Goal: Complete application form

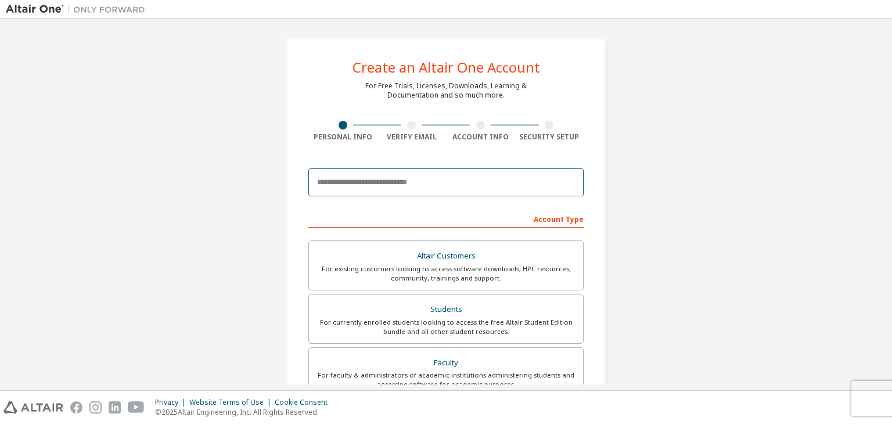
click at [378, 185] on input "email" at bounding box center [446, 182] width 275 height 28
type input "**********"
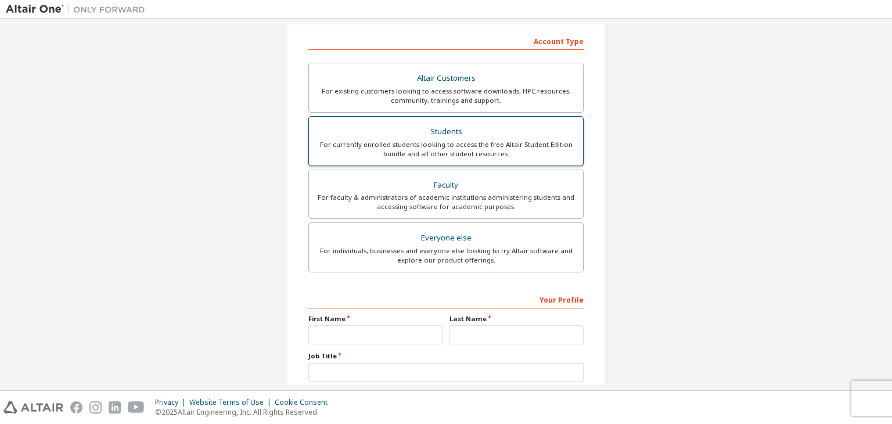
scroll to position [253, 0]
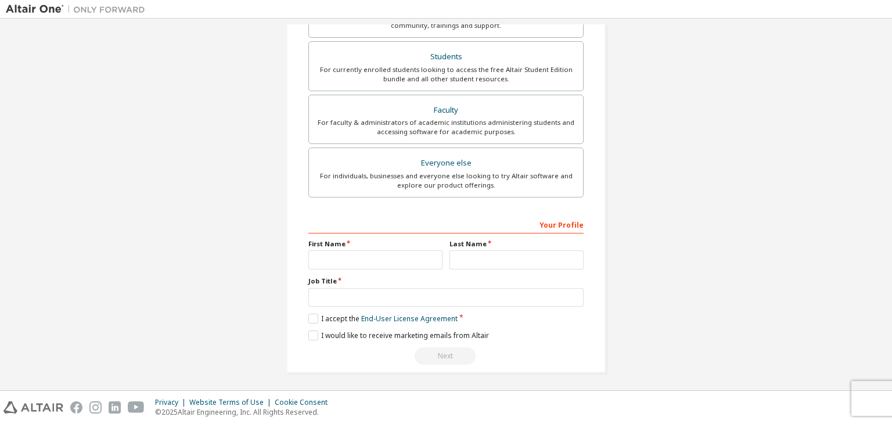
click at [372, 272] on div "Your Profile First Name Last Name Job Title Please provide State/Province to he…" at bounding box center [446, 290] width 275 height 150
click at [369, 266] on input "text" at bounding box center [376, 259] width 134 height 19
type input "***"
click at [462, 262] on input "text" at bounding box center [517, 259] width 134 height 19
type input "******"
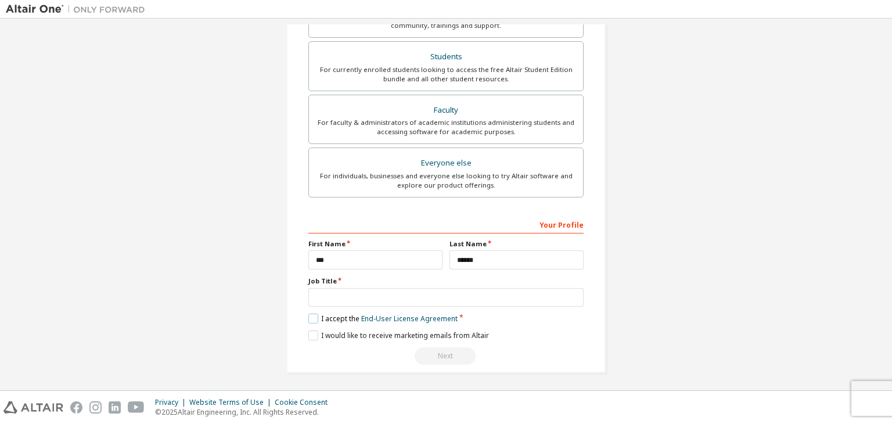
click at [325, 315] on label "I accept the End-User License Agreement" at bounding box center [383, 319] width 149 height 10
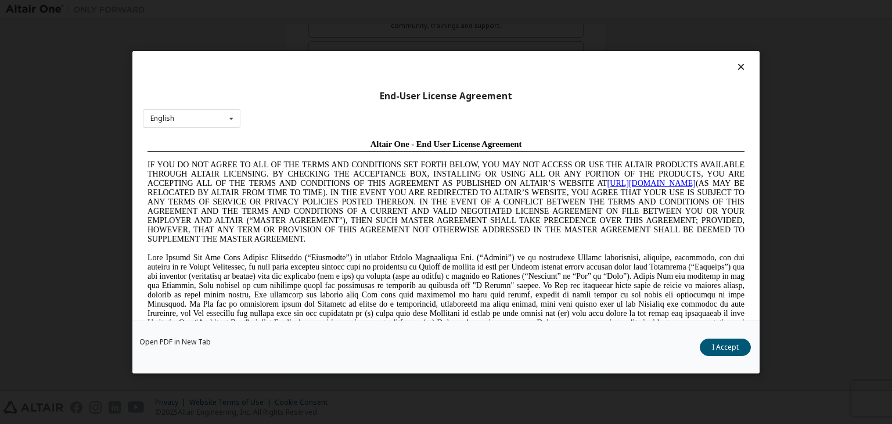
scroll to position [0, 0]
click at [723, 349] on button "I Accept" at bounding box center [725, 347] width 51 height 17
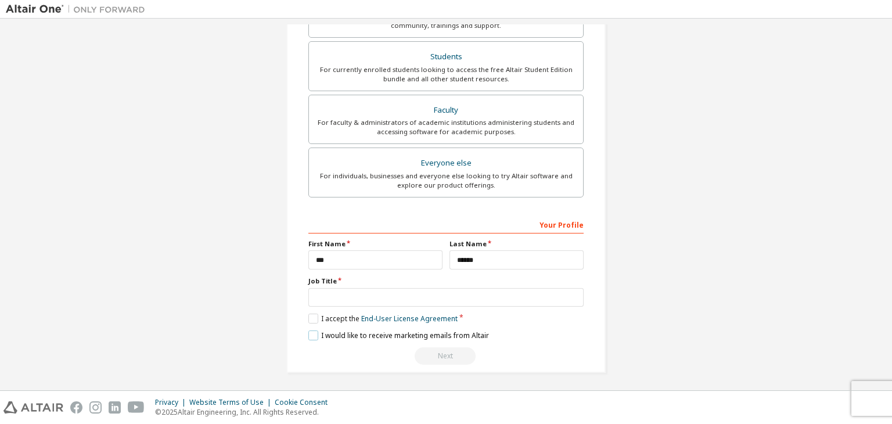
click at [310, 331] on label "I would like to receive marketing emails from Altair" at bounding box center [399, 336] width 181 height 10
click at [381, 291] on input "text" at bounding box center [446, 297] width 275 height 19
type input "*"
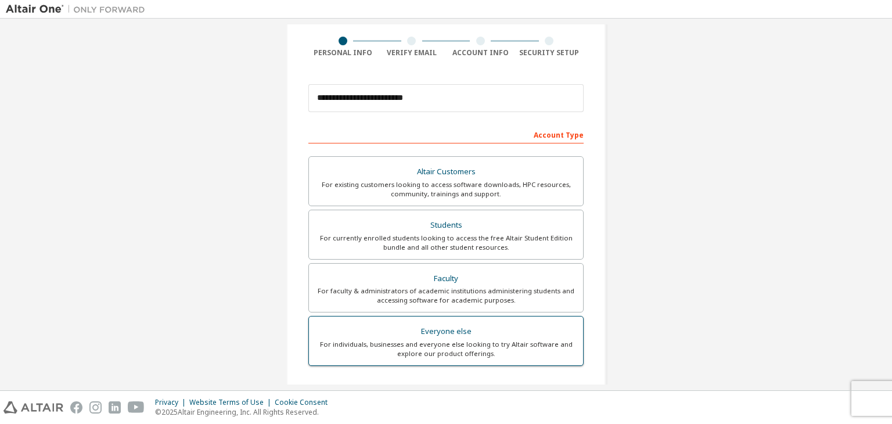
scroll to position [71, 0]
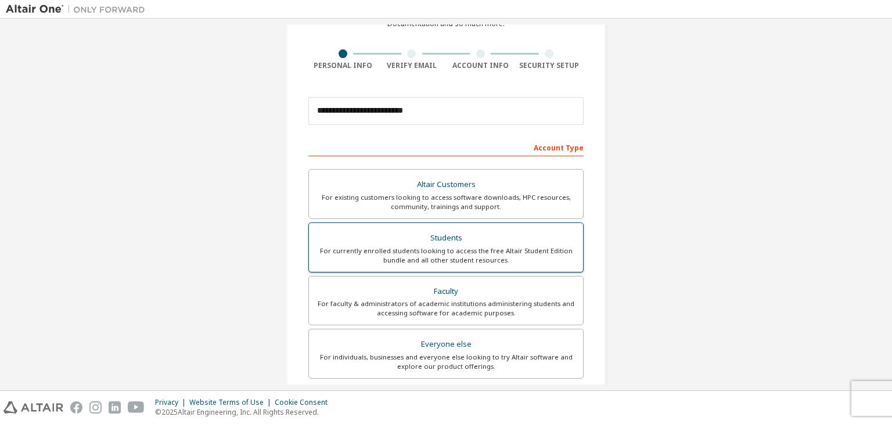
type input "*********"
click at [429, 234] on div "Students" at bounding box center [446, 238] width 260 height 16
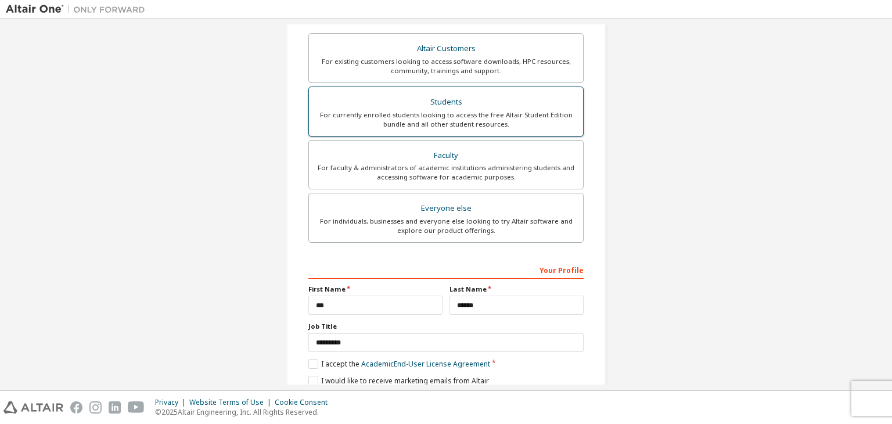
scroll to position [253, 0]
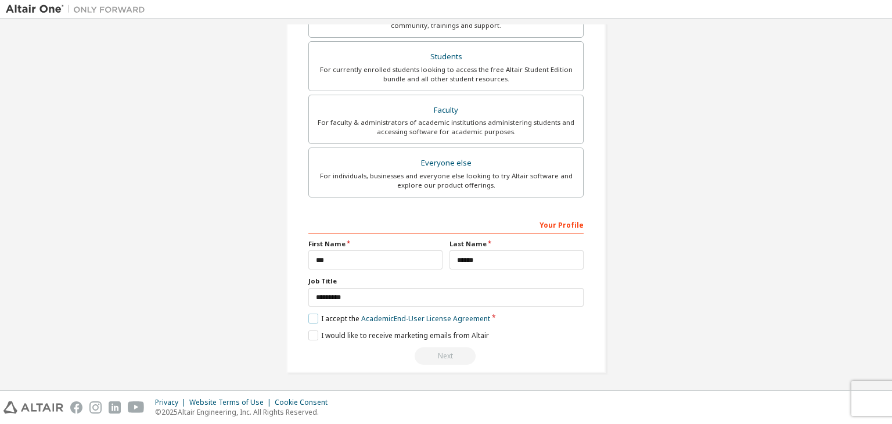
click at [313, 318] on label "I accept the Academic End-User License Agreement" at bounding box center [400, 319] width 182 height 10
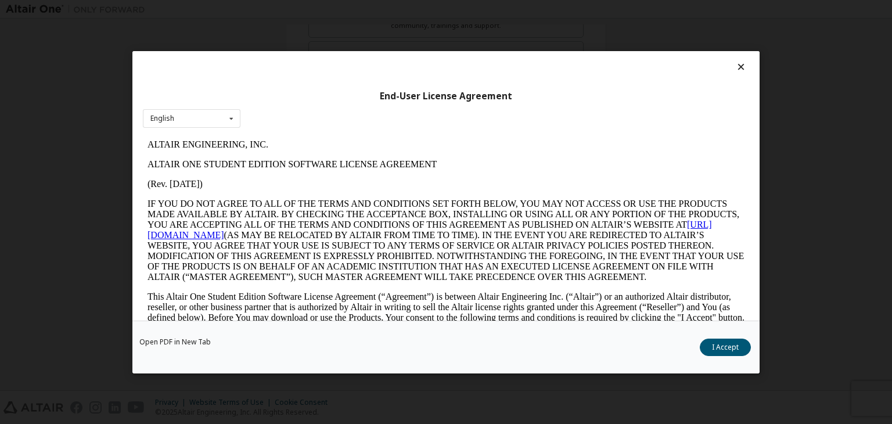
scroll to position [0, 0]
click at [718, 341] on button "I Accept" at bounding box center [725, 347] width 51 height 17
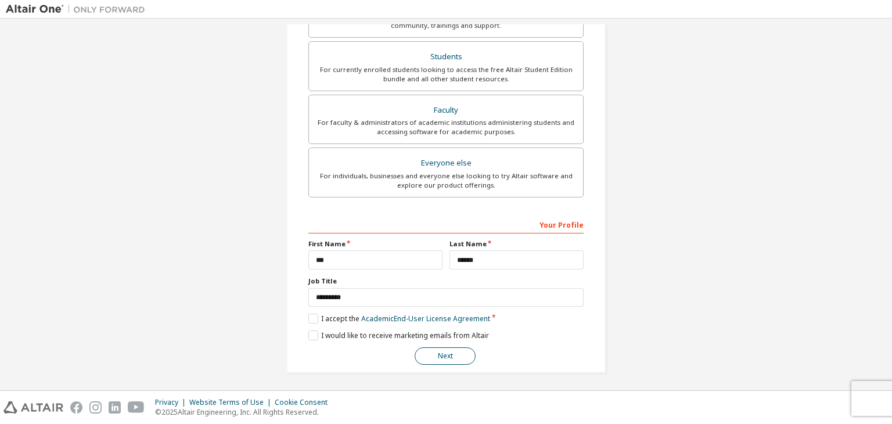
click at [426, 361] on button "Next" at bounding box center [445, 355] width 61 height 17
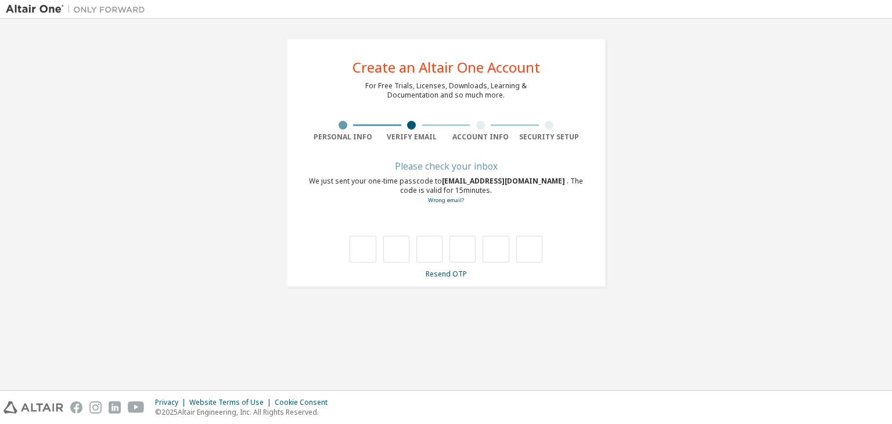
type input "*"
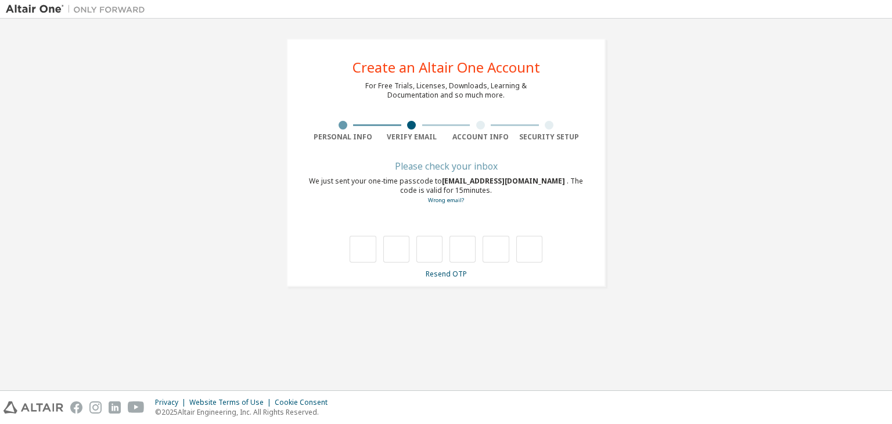
type input "*"
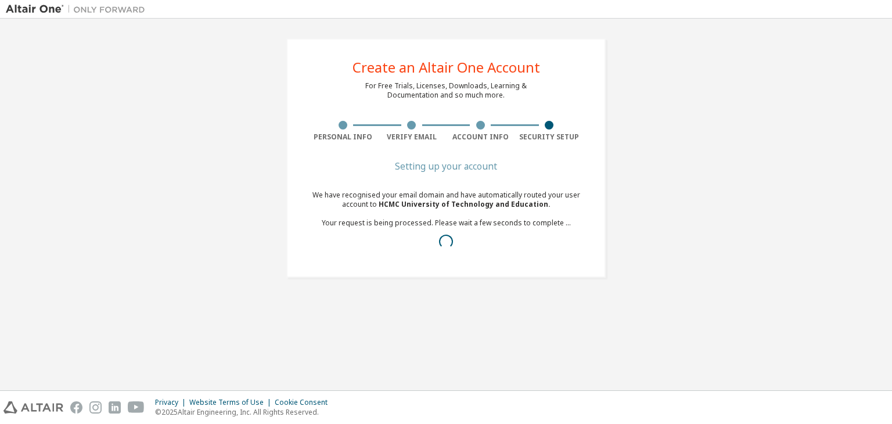
click at [368, 252] on div "We have recognised your email domain and have automatically routed your user ac…" at bounding box center [446, 223] width 275 height 65
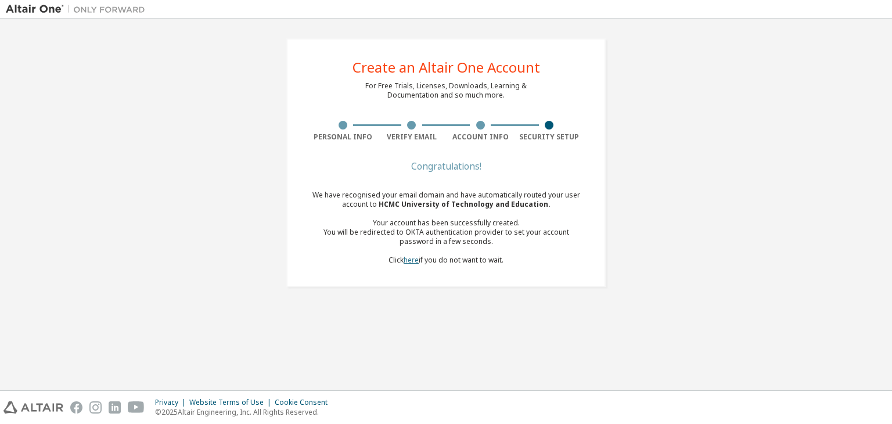
click at [404, 260] on link "here" at bounding box center [411, 260] width 15 height 10
